Goal: Transaction & Acquisition: Purchase product/service

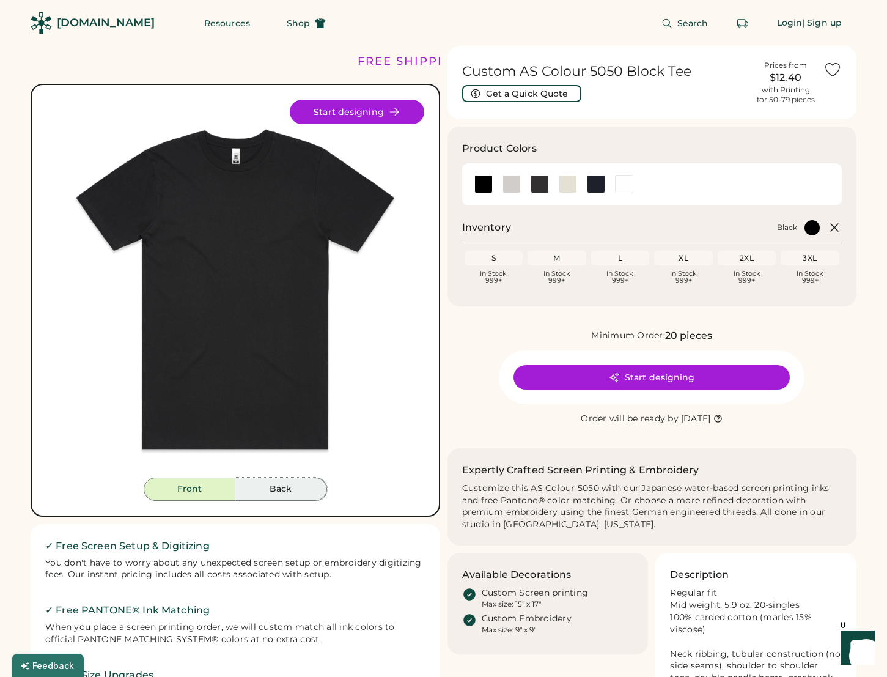
click at [292, 478] on button "Back" at bounding box center [281, 489] width 92 height 23
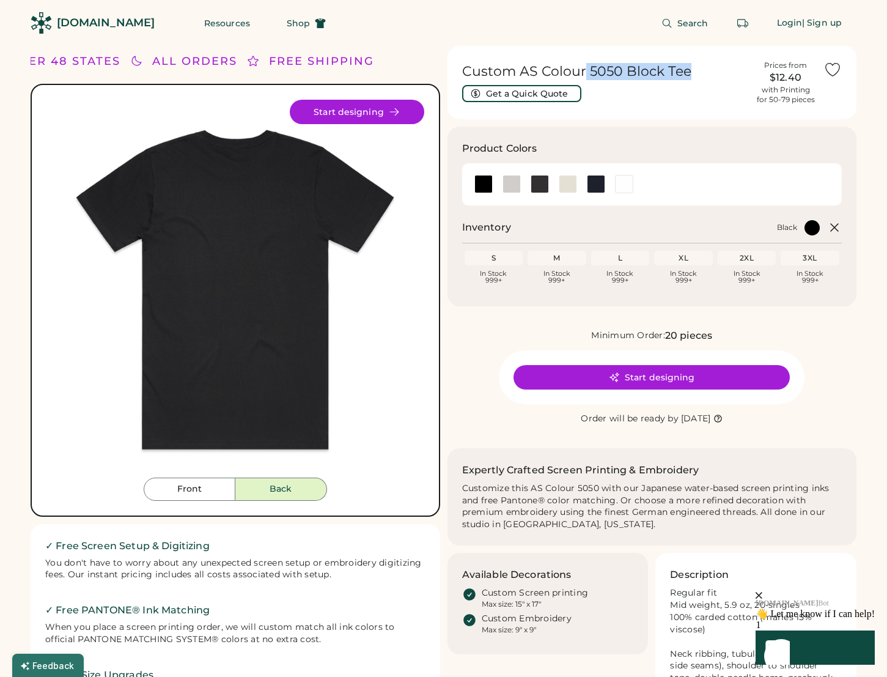
drag, startPoint x: 689, startPoint y: 72, endPoint x: 582, endPoint y: 70, distance: 107.0
click at [585, 70] on h1 "Custom AS Colour 5050 Block Tee" at bounding box center [605, 71] width 286 height 17
drag, startPoint x: 542, startPoint y: 72, endPoint x: 685, endPoint y: 75, distance: 142.5
click at [685, 75] on h1 "Custom AS Colour 5050 Block Tee" at bounding box center [605, 71] width 286 height 17
copy h1 "Colour 5050 Block Tee"
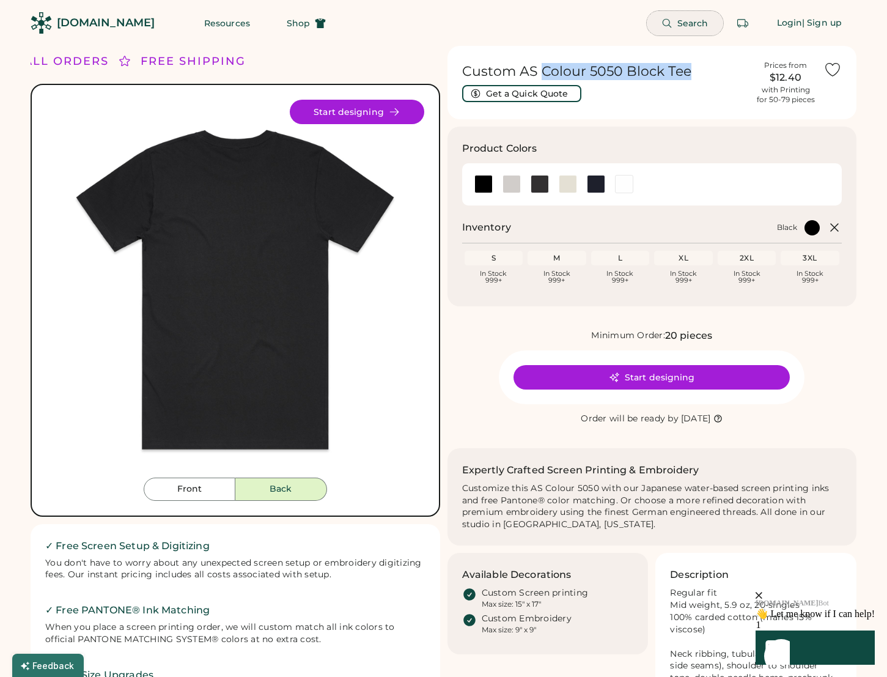
click at [681, 25] on span "Search" at bounding box center [693, 23] width 31 height 9
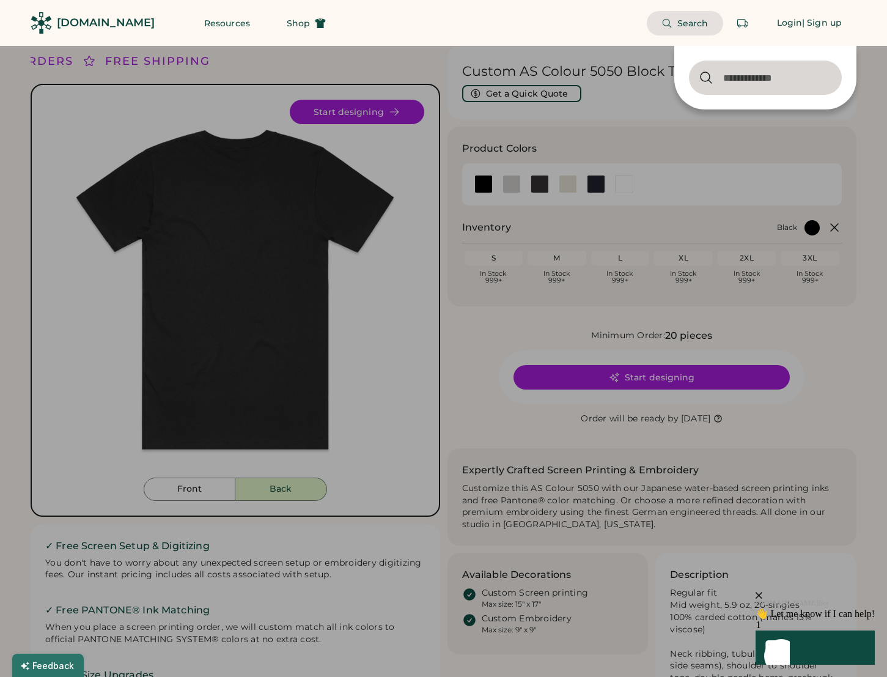
click at [723, 73] on input "input" at bounding box center [765, 78] width 153 height 34
type input "**********"
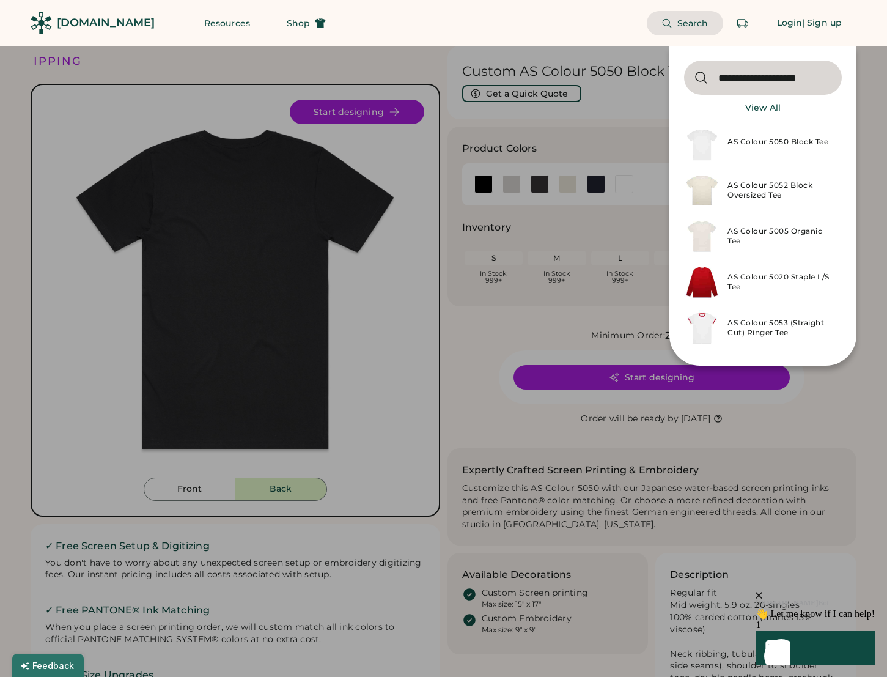
click at [747, 140] on div "AS Colour 5050 Block Tee" at bounding box center [781, 144] width 107 height 15
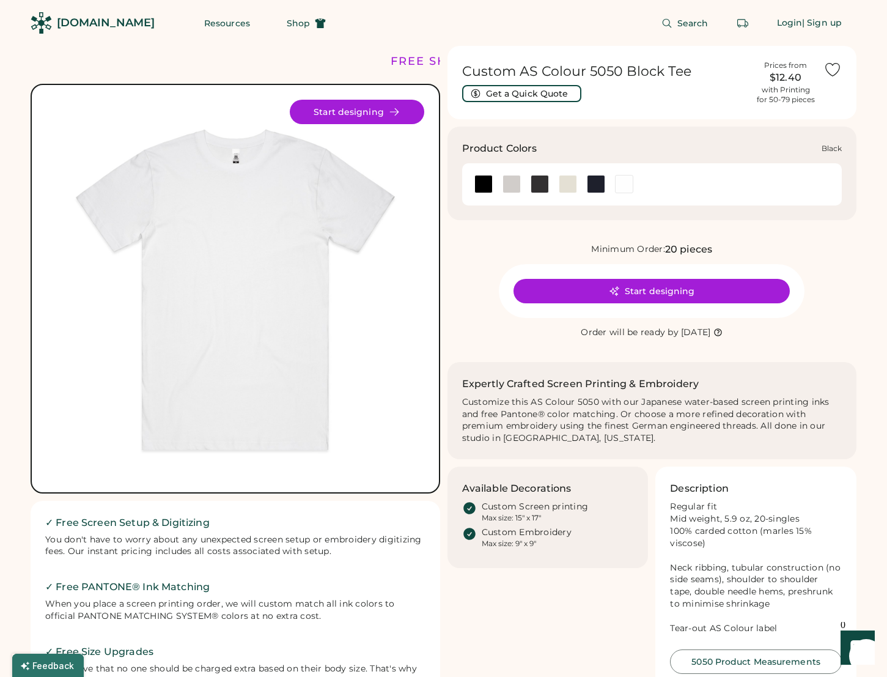
click at [489, 183] on div at bounding box center [484, 184] width 18 height 18
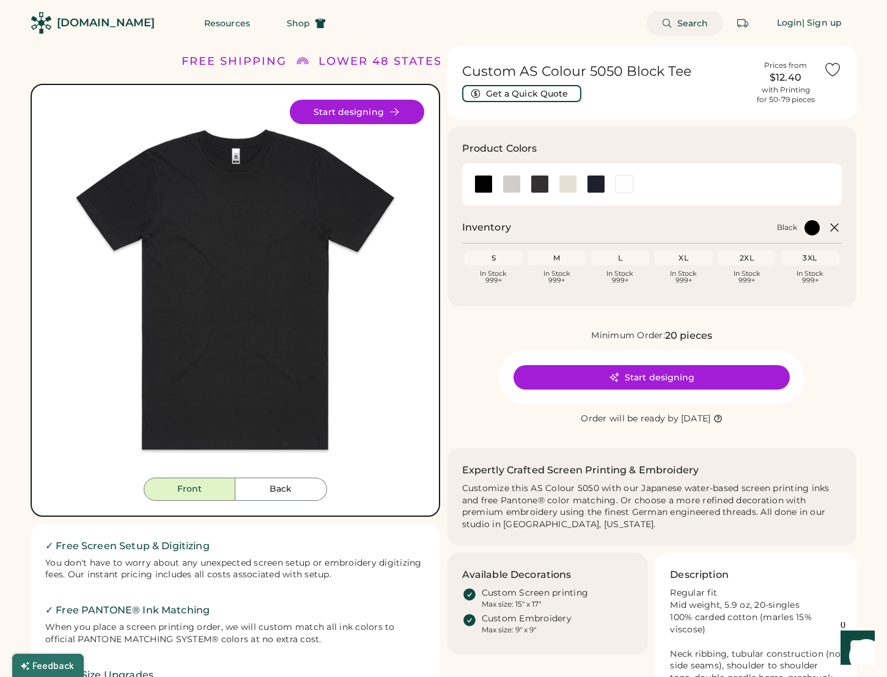
click at [693, 20] on span "Search" at bounding box center [693, 23] width 31 height 9
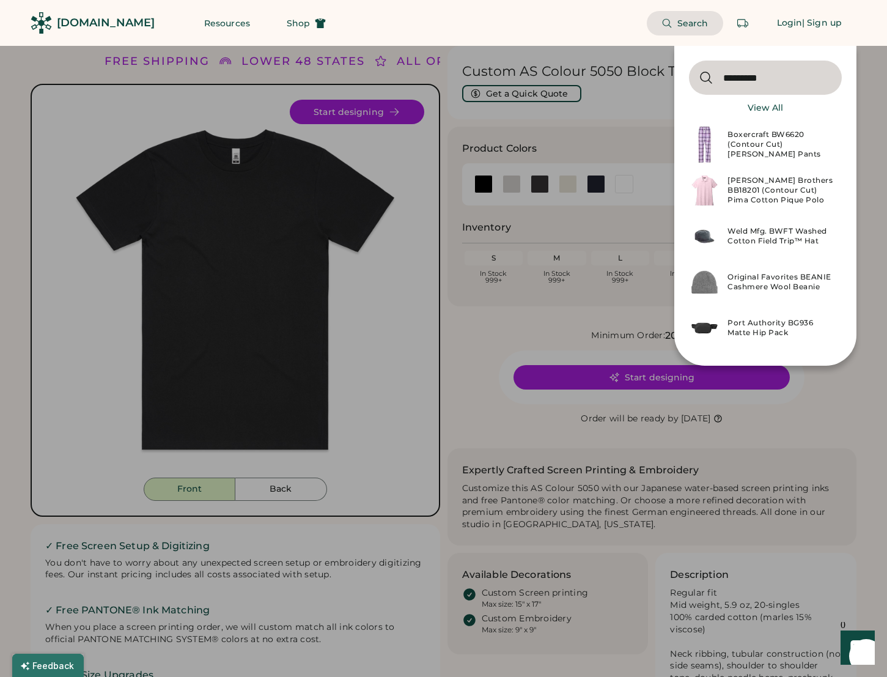
type input "*********"
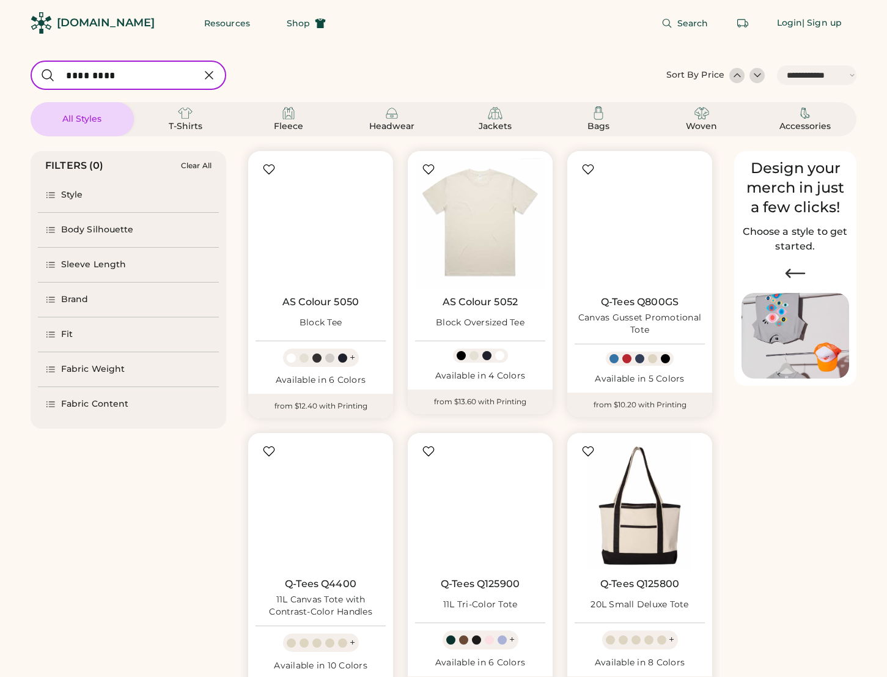
select select "*****"
select select "*"
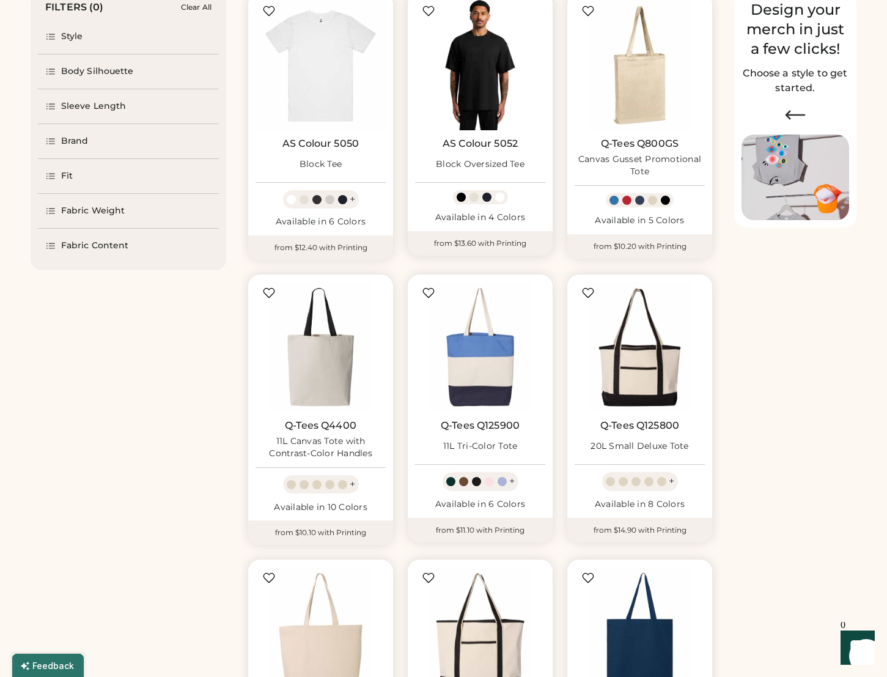
scroll to position [165, 0]
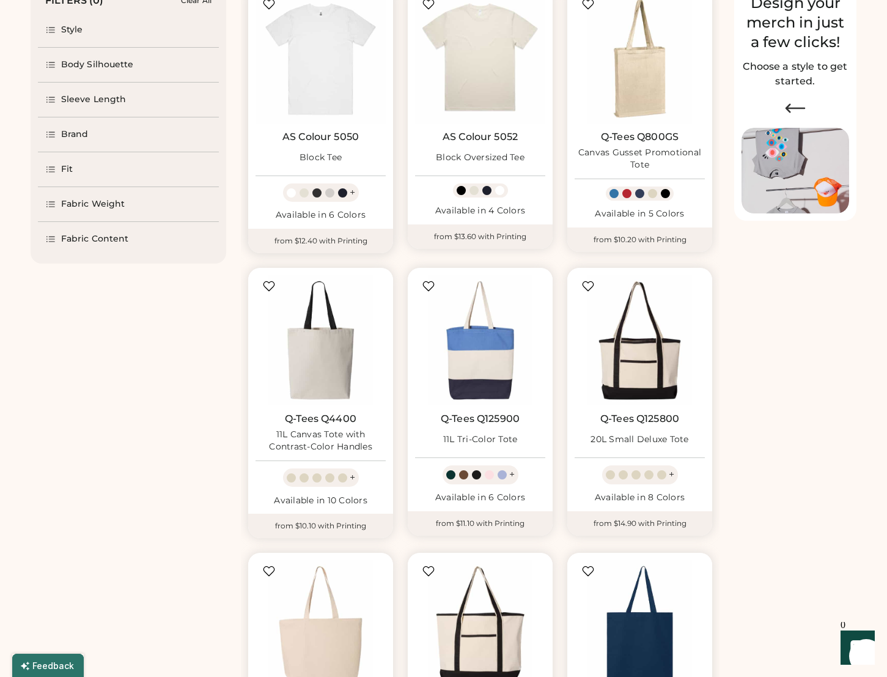
click at [339, 127] on div "AS Colour 5050 Block Tee + Available in 6 Colors" at bounding box center [320, 107] width 145 height 243
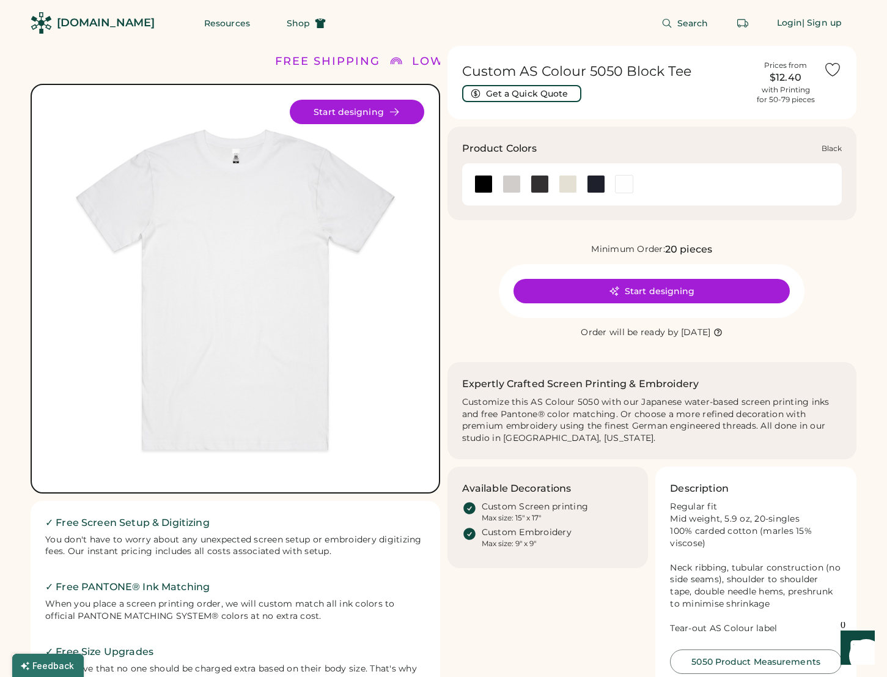
click at [486, 184] on div at bounding box center [484, 184] width 18 height 18
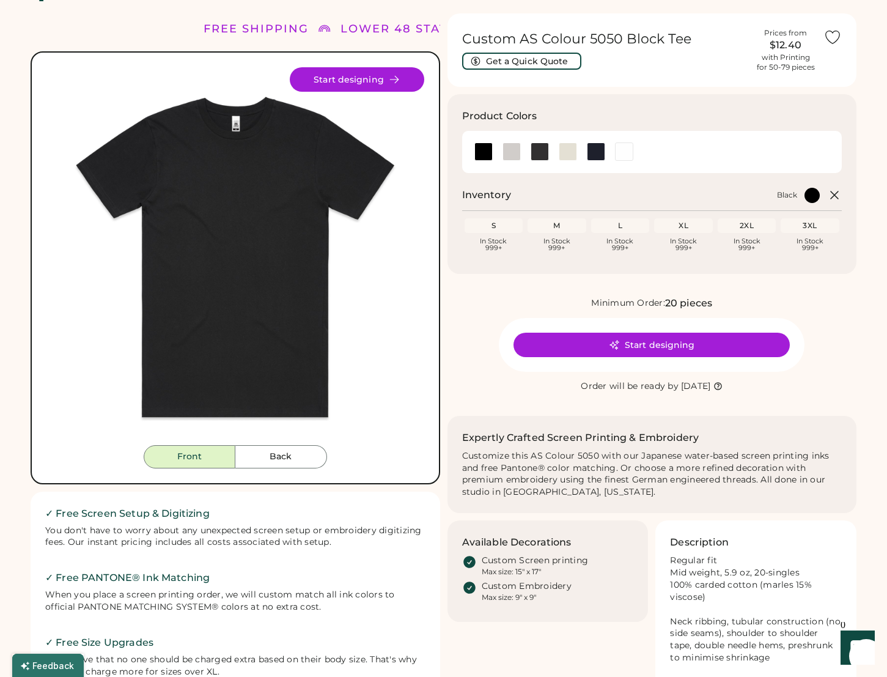
scroll to position [25, 0]
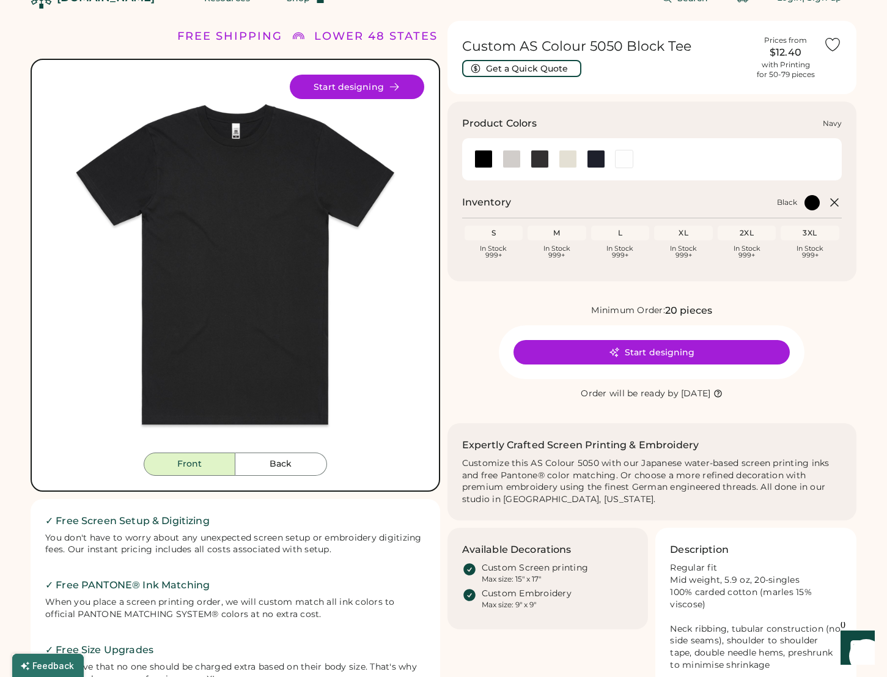
click at [596, 157] on div at bounding box center [596, 159] width 18 height 18
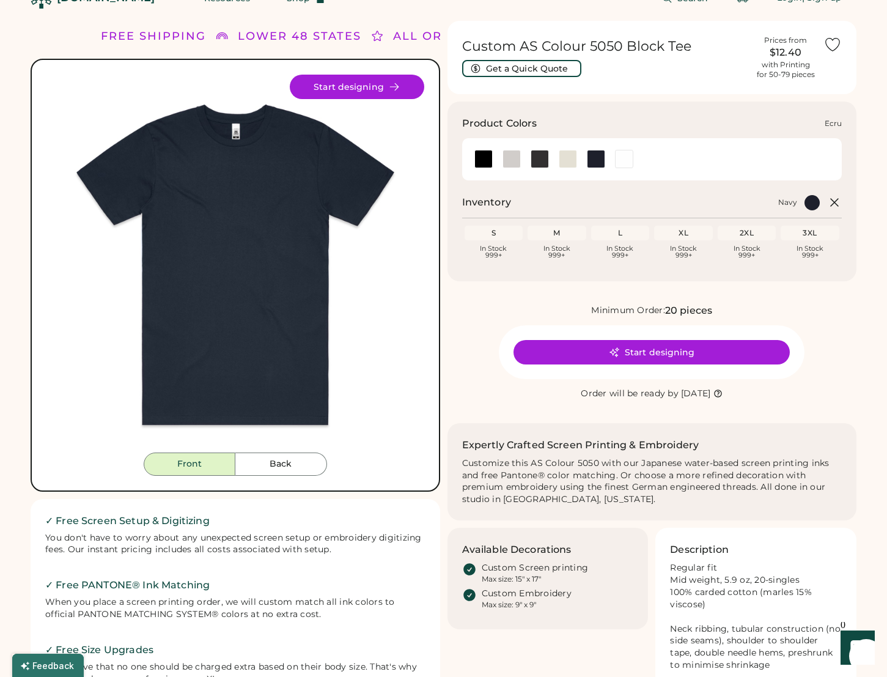
click at [576, 158] on div at bounding box center [568, 159] width 18 height 18
click at [544, 158] on div at bounding box center [540, 159] width 18 height 18
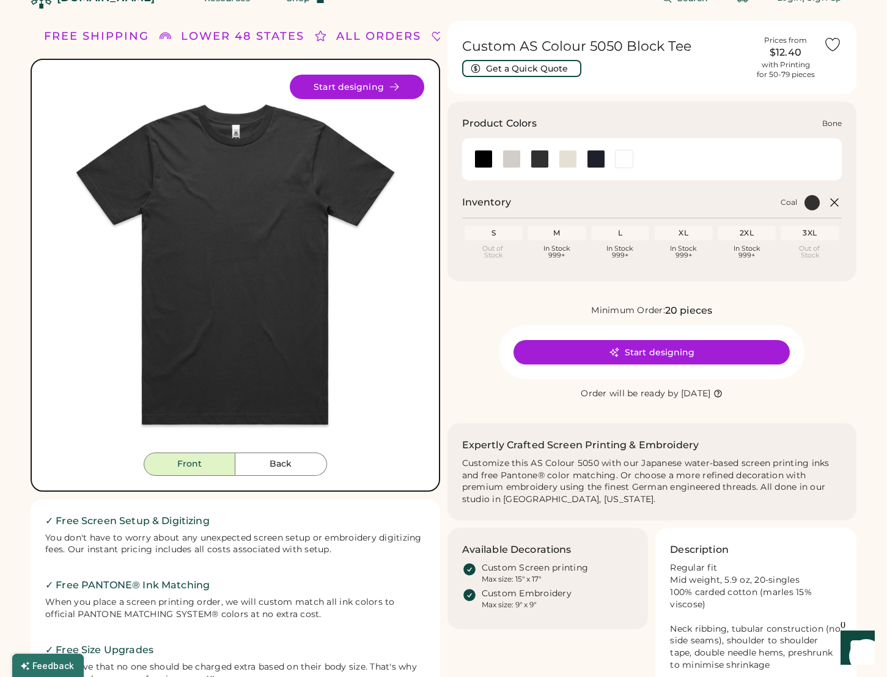
drag, startPoint x: 511, startPoint y: 158, endPoint x: 495, endPoint y: 159, distance: 15.9
click at [511, 158] on div at bounding box center [512, 159] width 18 height 18
click at [478, 160] on div at bounding box center [484, 159] width 18 height 18
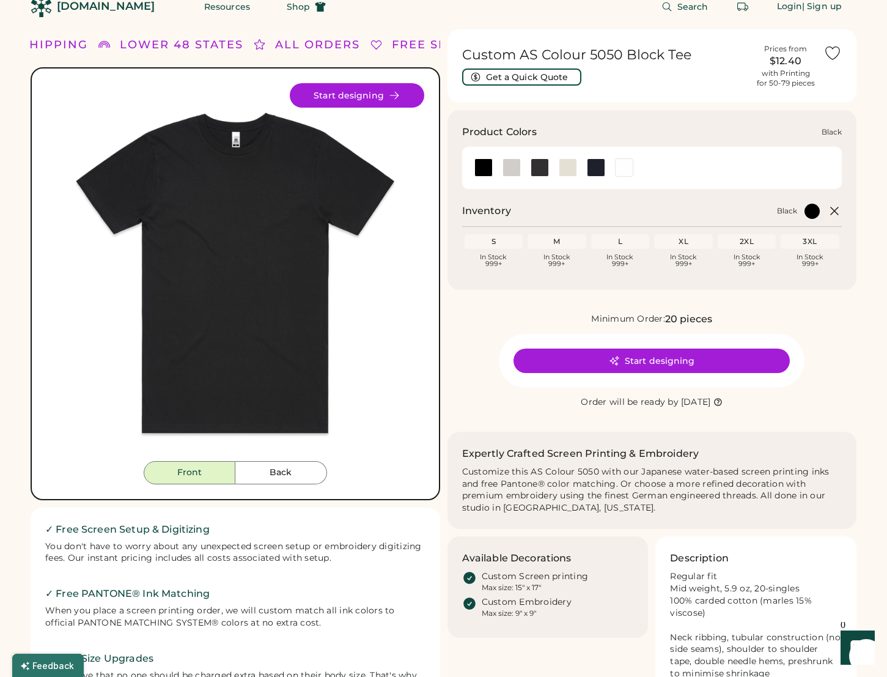
scroll to position [12, 0]
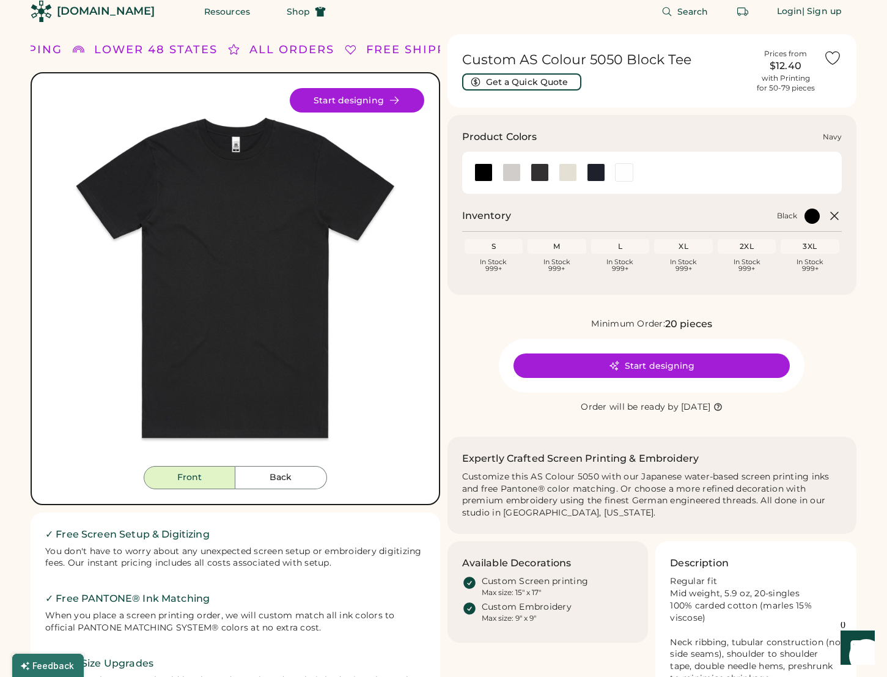
click at [598, 169] on div at bounding box center [596, 172] width 18 height 18
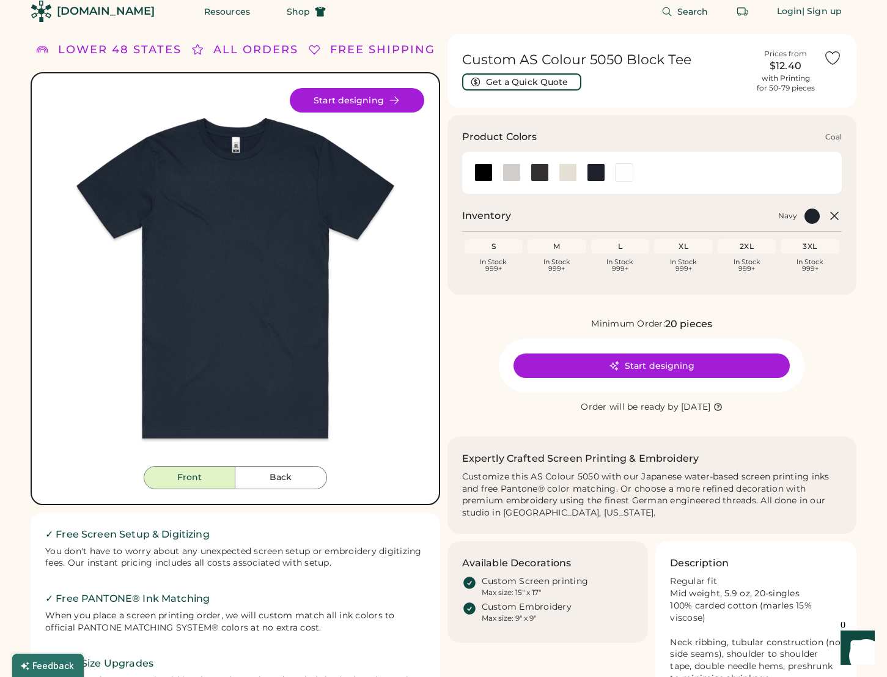
click at [543, 169] on div at bounding box center [540, 172] width 18 height 18
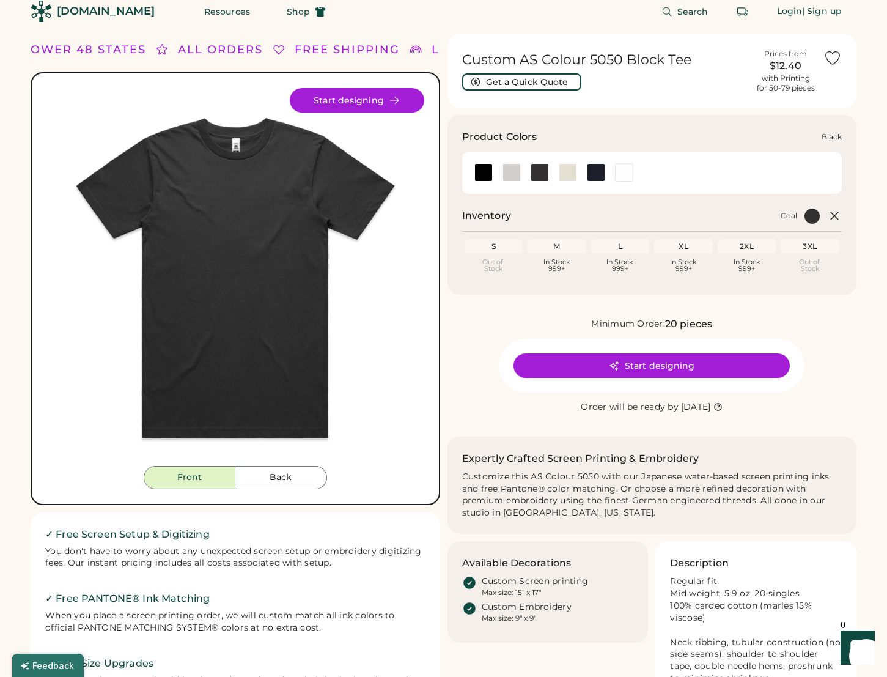
click at [479, 174] on div at bounding box center [484, 172] width 18 height 18
